Goal: Transaction & Acquisition: Purchase product/service

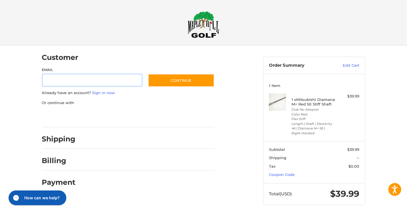
scroll to position [3, 0]
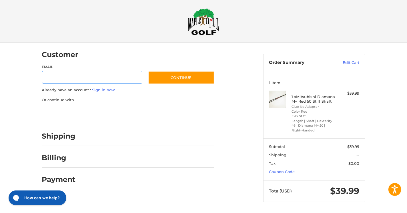
click at [59, 77] on input "Email" at bounding box center [92, 77] width 100 height 13
type input "**********"
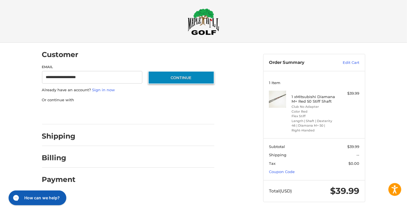
click at [182, 77] on button "Continue" at bounding box center [181, 77] width 66 height 13
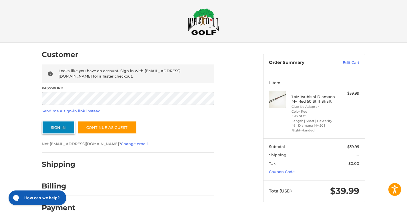
click at [61, 125] on button "Sign In" at bounding box center [58, 127] width 33 height 13
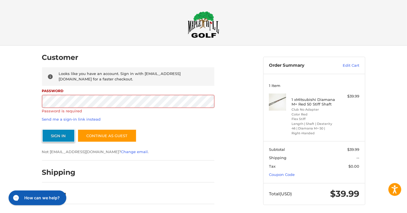
click at [56, 136] on button "Sign In" at bounding box center [58, 135] width 33 height 13
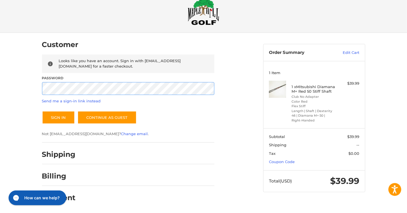
scroll to position [13, 0]
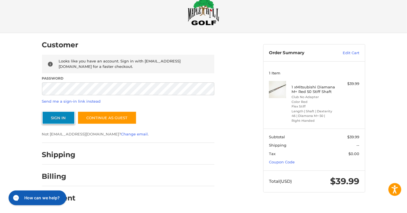
click at [56, 120] on button "Sign In" at bounding box center [58, 117] width 33 height 13
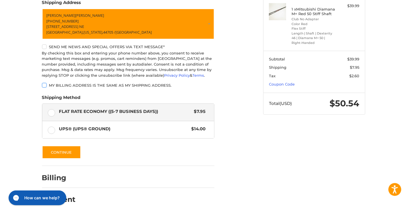
scroll to position [92, 0]
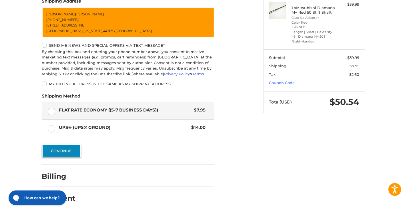
click at [67, 149] on button "Continue" at bounding box center [61, 150] width 39 height 13
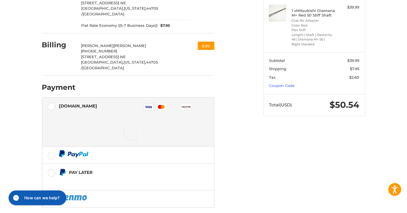
scroll to position [108, 0]
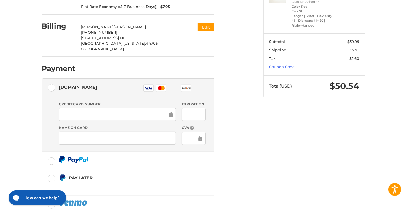
click at [257, 165] on div "Customer [EMAIL_ADDRESS][DOMAIN_NAME] Sign Out Shipping [PERSON_NAME] +1 330418…" at bounding box center [148, 91] width 221 height 306
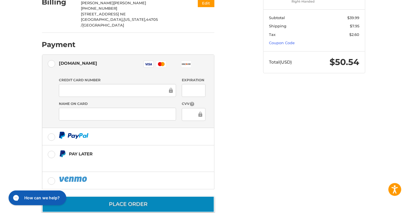
click at [142, 196] on button "Place Order" at bounding box center [128, 204] width 172 height 16
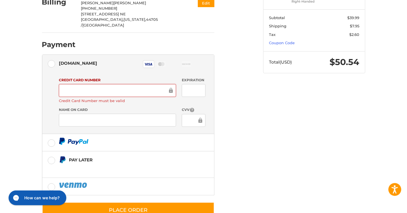
scroll to position [138, 0]
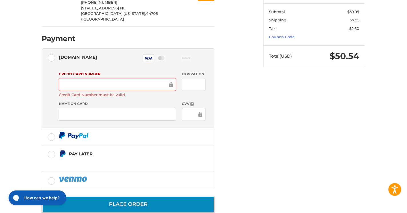
click at [131, 196] on button "Place Order" at bounding box center [128, 204] width 172 height 16
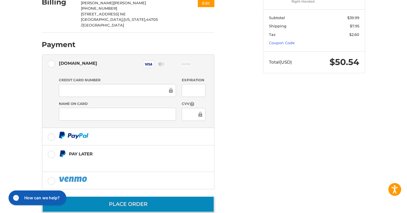
scroll to position [132, 0]
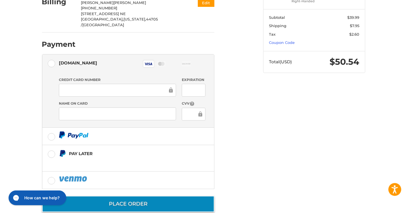
click at [138, 196] on button "Place Order" at bounding box center [128, 204] width 172 height 16
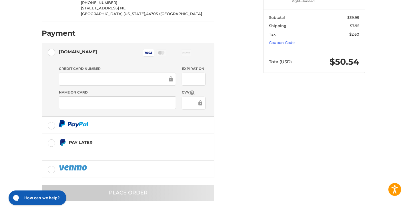
scroll to position [132, 0]
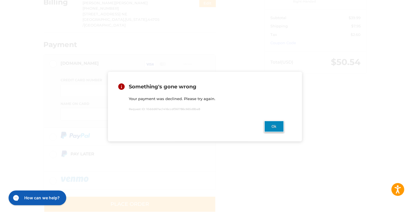
click at [274, 128] on button "Ok" at bounding box center [274, 127] width 20 height 12
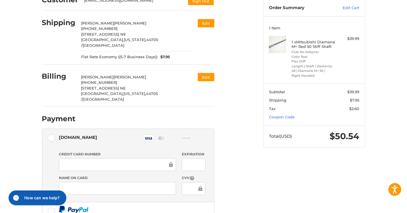
scroll to position [0, 0]
